Goal: Use online tool/utility: Use online tool/utility

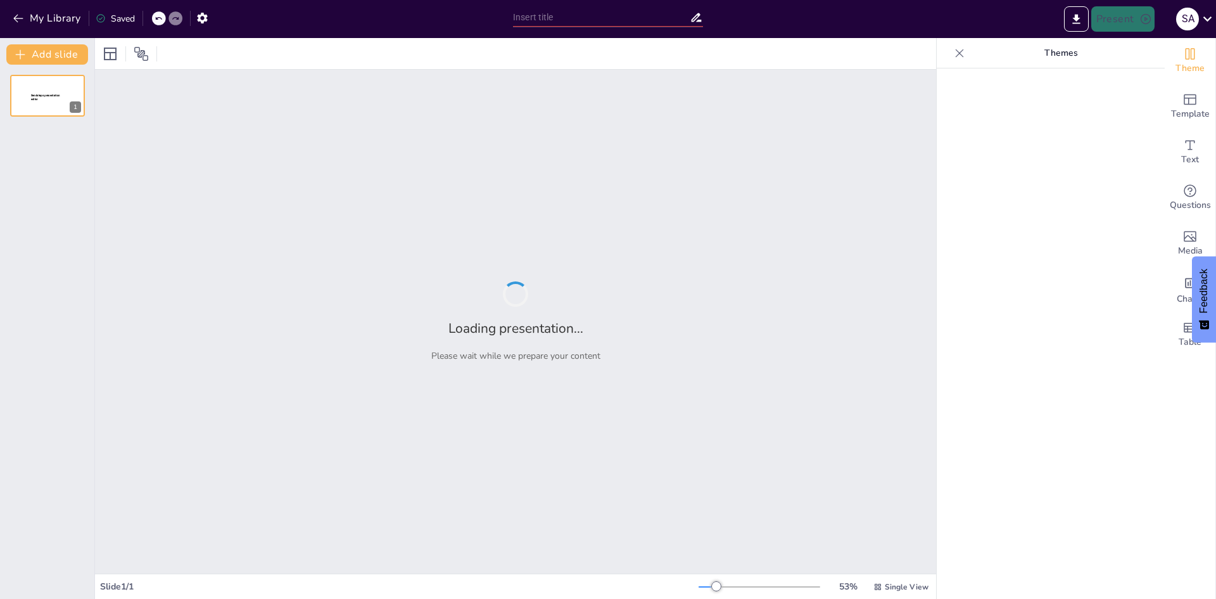
type input "Análisis de la Infraestructura de Redes LAN frente a WAN"
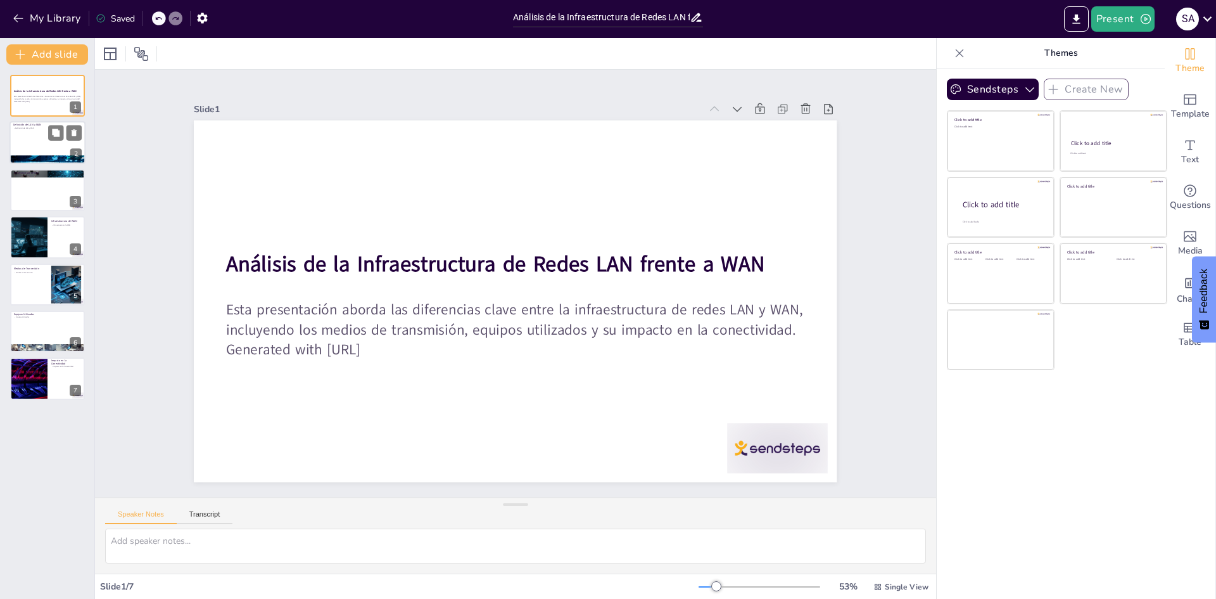
click at [41, 132] on div at bounding box center [48, 143] width 76 height 43
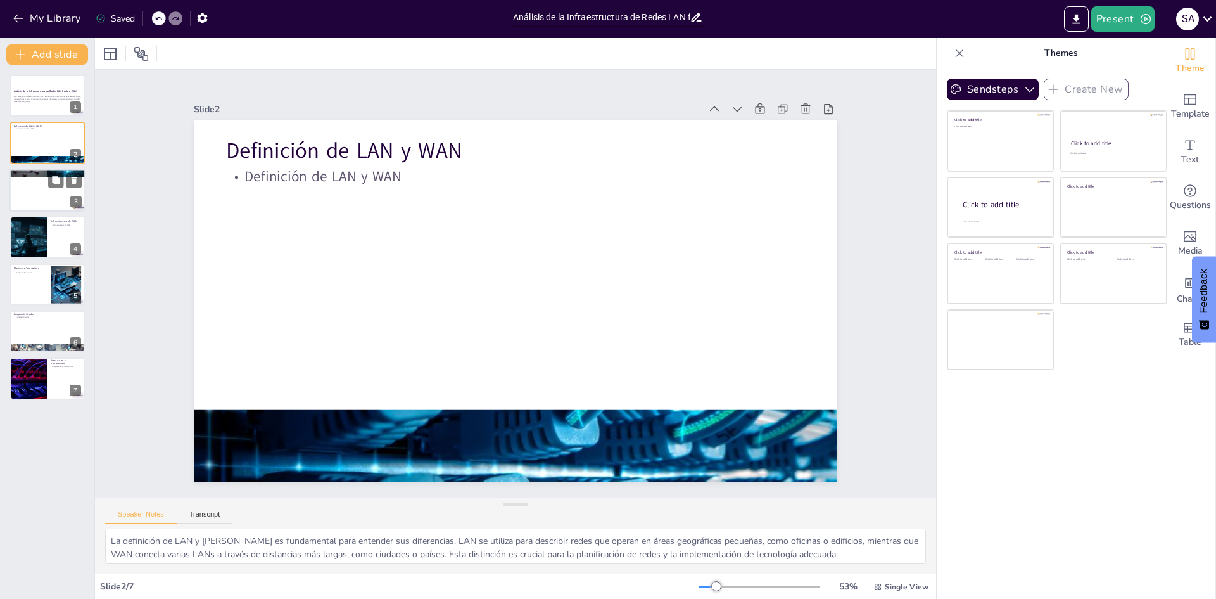
click at [28, 208] on div at bounding box center [48, 189] width 76 height 43
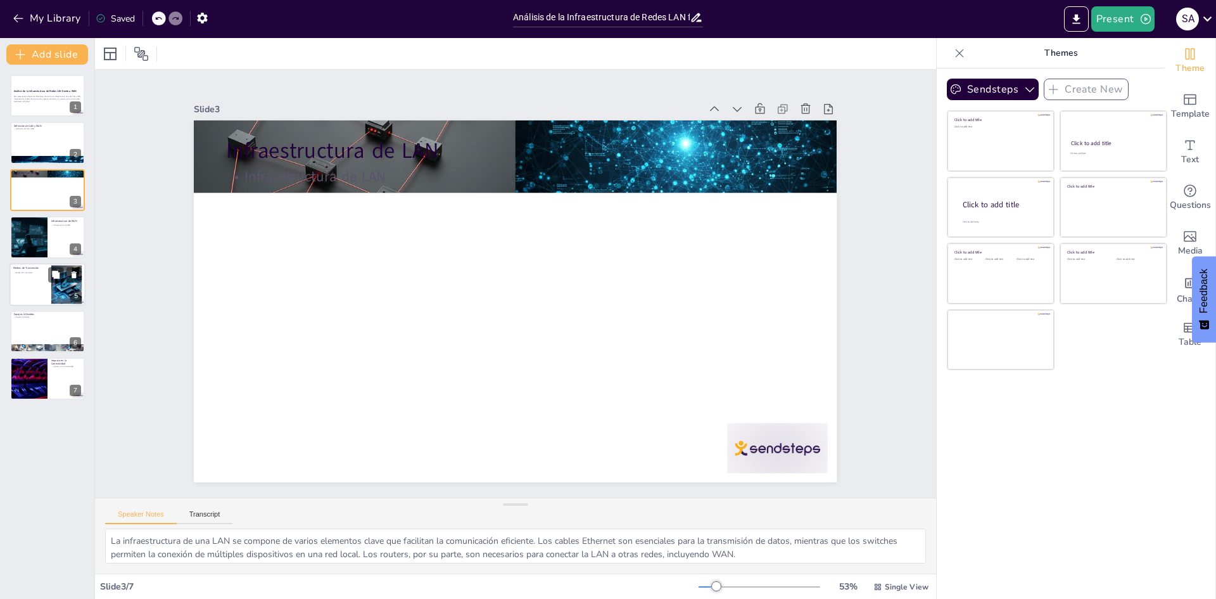
click at [46, 287] on div at bounding box center [48, 284] width 76 height 43
type textarea "La comparación de los medios de transmisión entre LAN y WAN es vital para enten…"
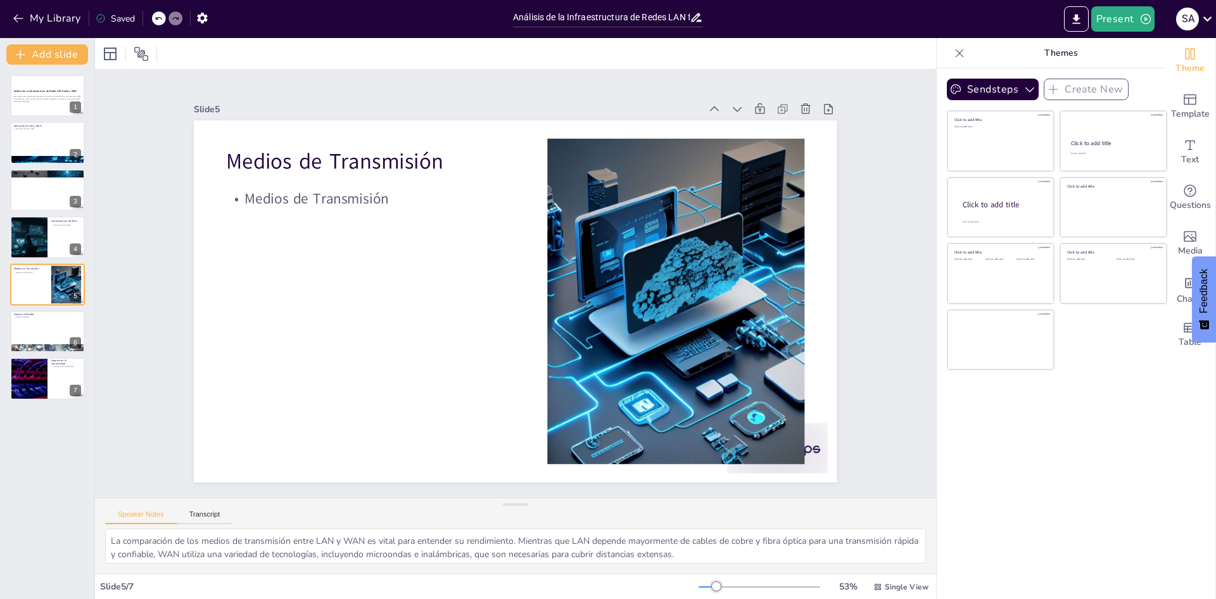
click at [25, 120] on div "Análisis de la Infraestructura de Redes LAN frente a WAN Esta presentación abor…" at bounding box center [47, 237] width 94 height 325
click at [51, 93] on button at bounding box center [55, 85] width 15 height 15
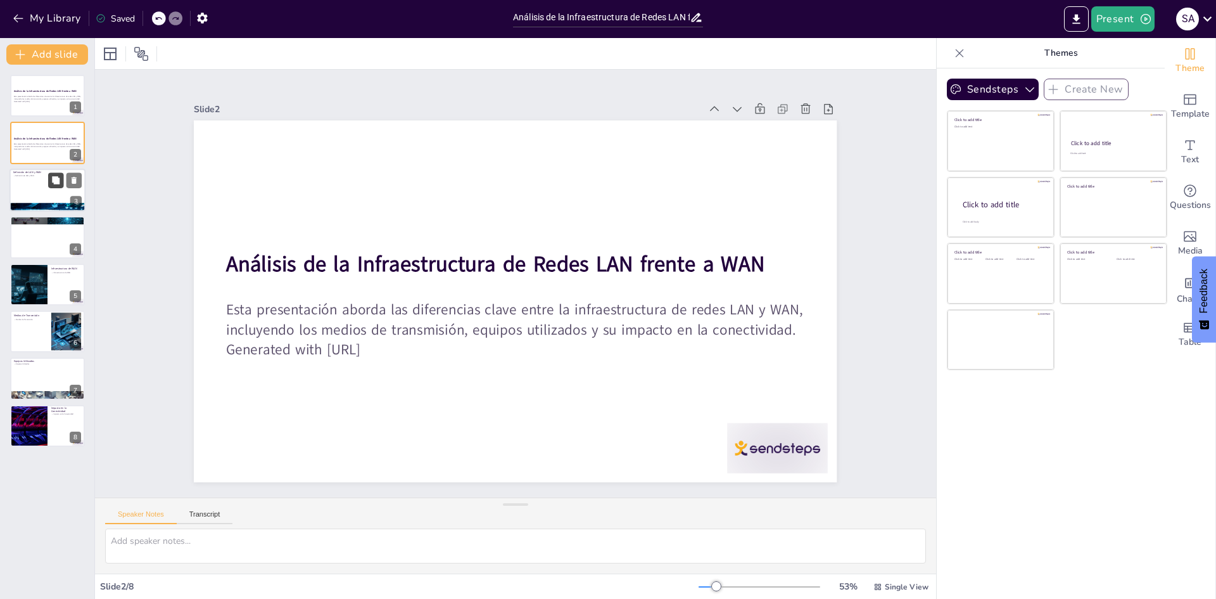
click at [54, 175] on button at bounding box center [55, 179] width 15 height 15
type textarea "La definición de LAN y [PERSON_NAME] es fundamental para entender sus diferenci…"
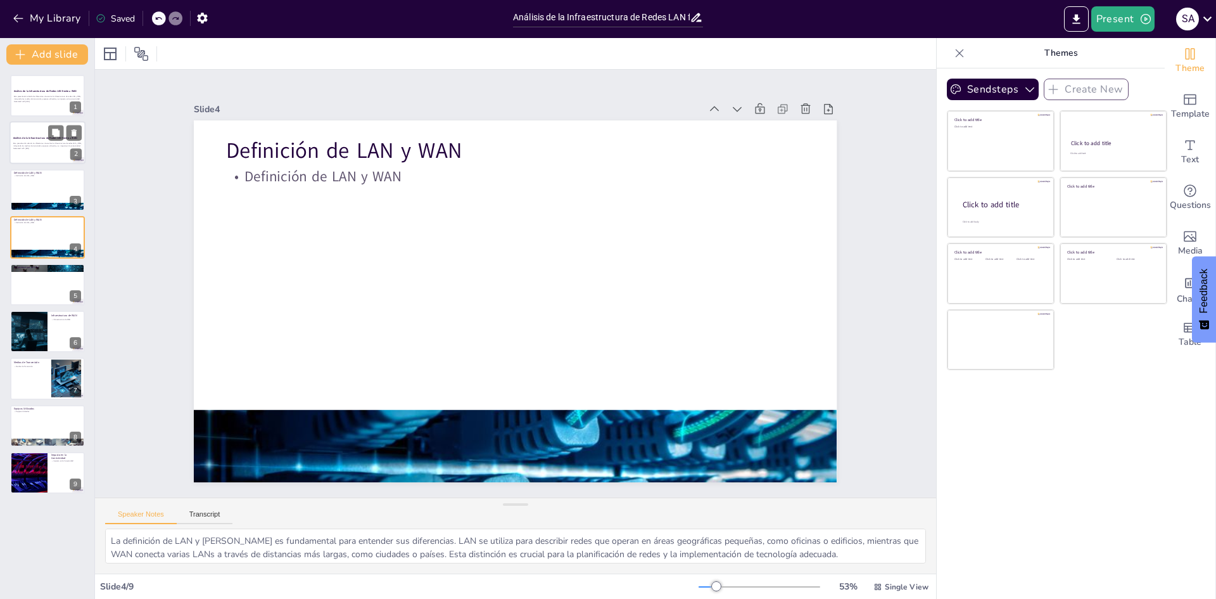
click at [52, 144] on p "Esta presentación aborda las diferencias clave entre la infraestructura de rede…" at bounding box center [47, 145] width 68 height 4
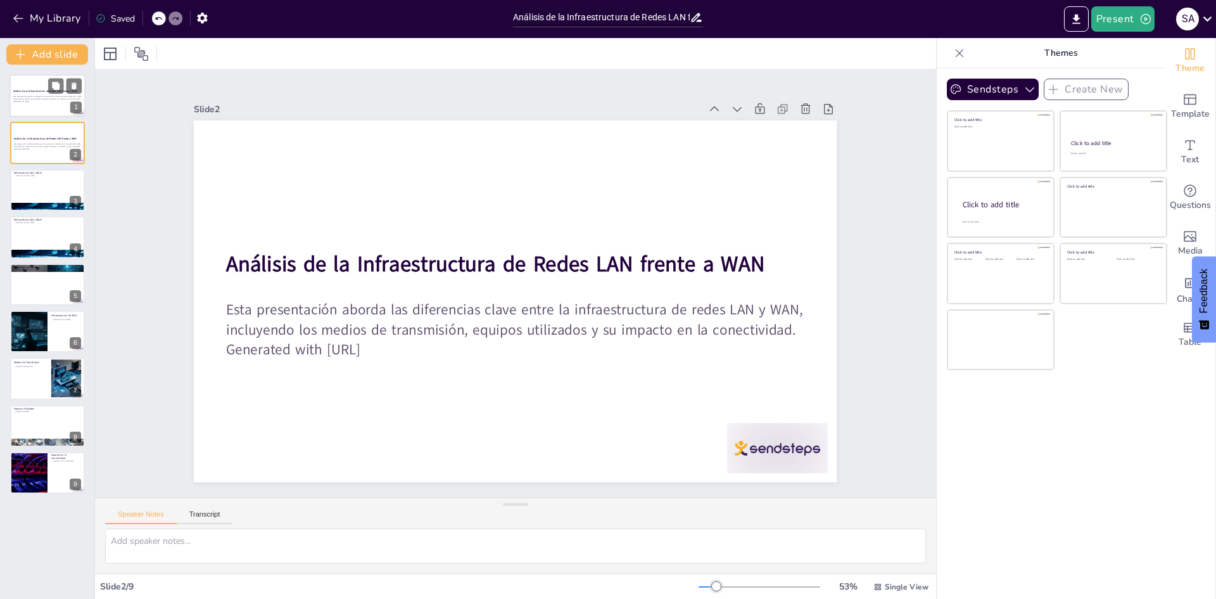
click at [42, 110] on div at bounding box center [48, 95] width 76 height 43
click at [40, 245] on div at bounding box center [48, 236] width 76 height 43
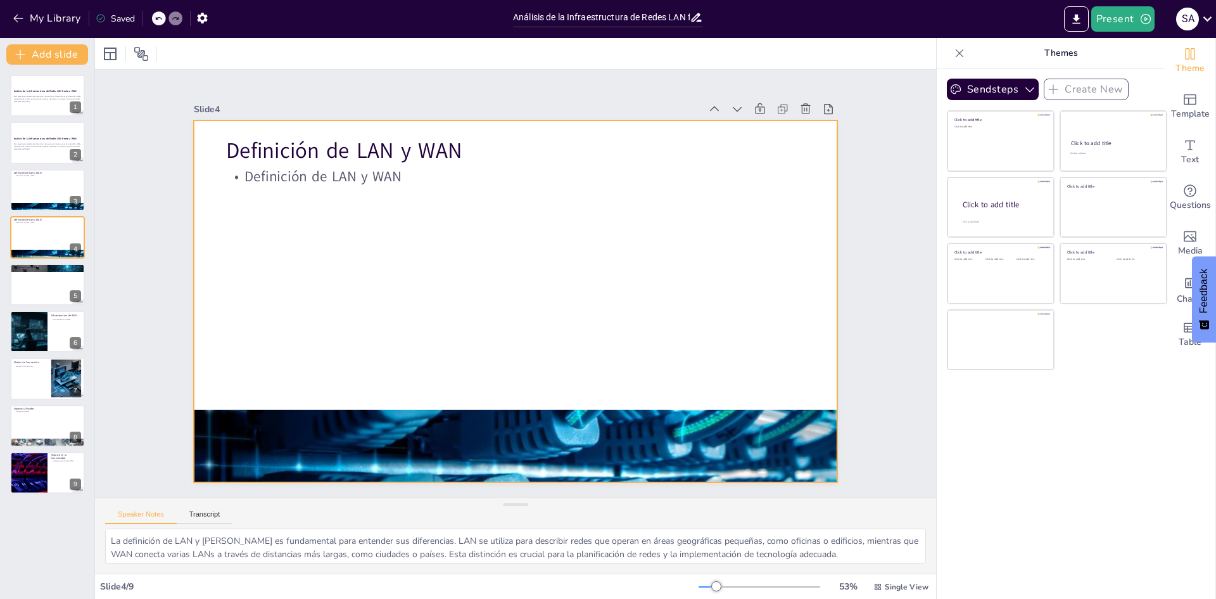
click at [347, 286] on div at bounding box center [515, 301] width 643 height 362
click at [56, 323] on icon at bounding box center [56, 321] width 8 height 8
type textarea "La infraestructura de WAN se basa en tecnologías avanzadas que permiten la cone…"
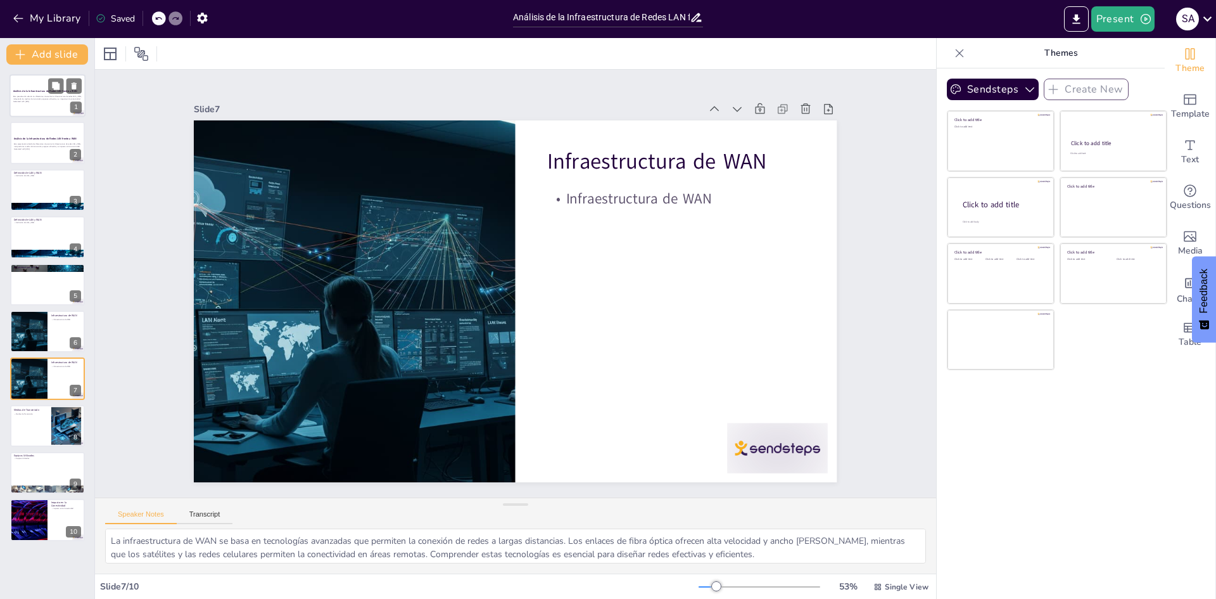
click at [18, 101] on p "Generated with [URL]" at bounding box center [47, 101] width 68 height 3
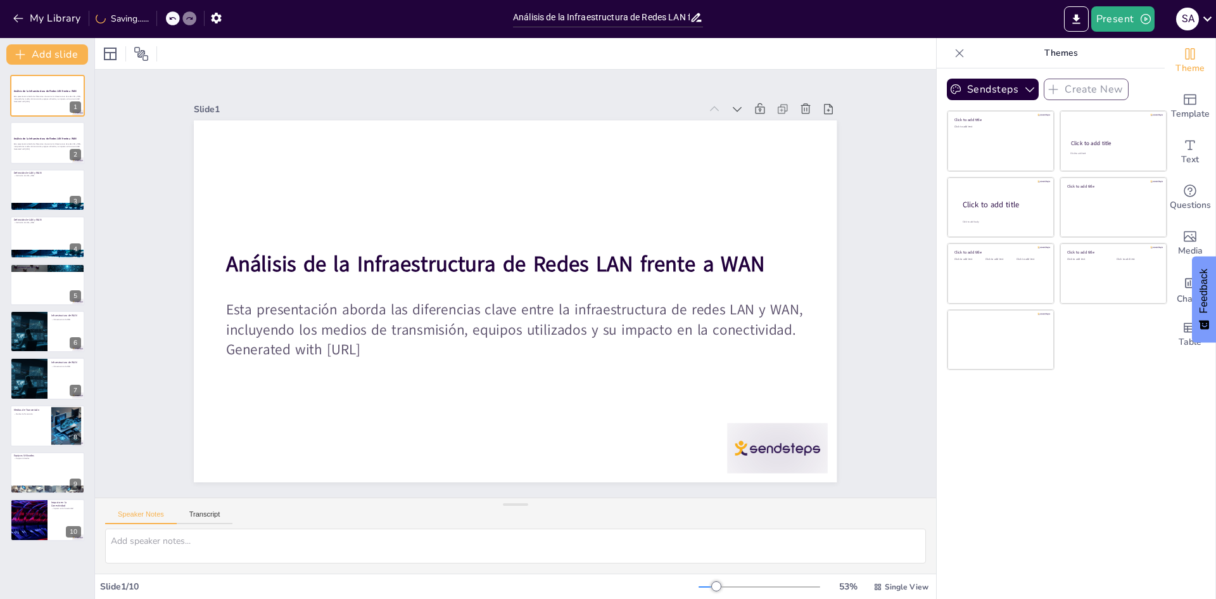
click at [86, 211] on div "Análisis de la Infraestructura de Redes LAN frente a WAN Esta presentación abor…" at bounding box center [47, 308] width 94 height 466
click at [55, 412] on icon at bounding box center [55, 415] width 9 height 9
type textarea "La comparación de los medios de transmisión entre LAN y WAN es vital para enten…"
